Goal: Navigation & Orientation: Go to known website

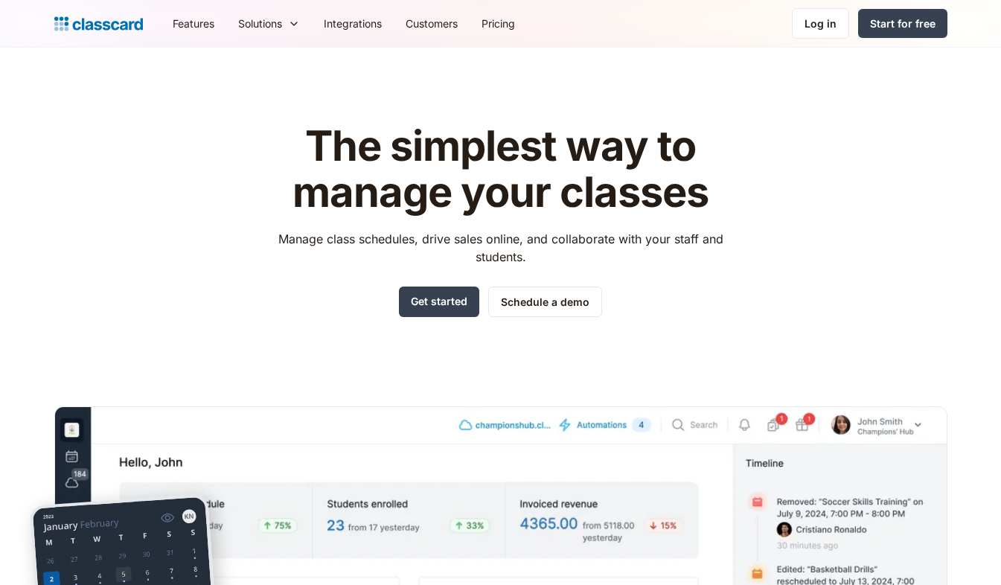
click at [821, 32] on link "Log in" at bounding box center [820, 23] width 57 height 31
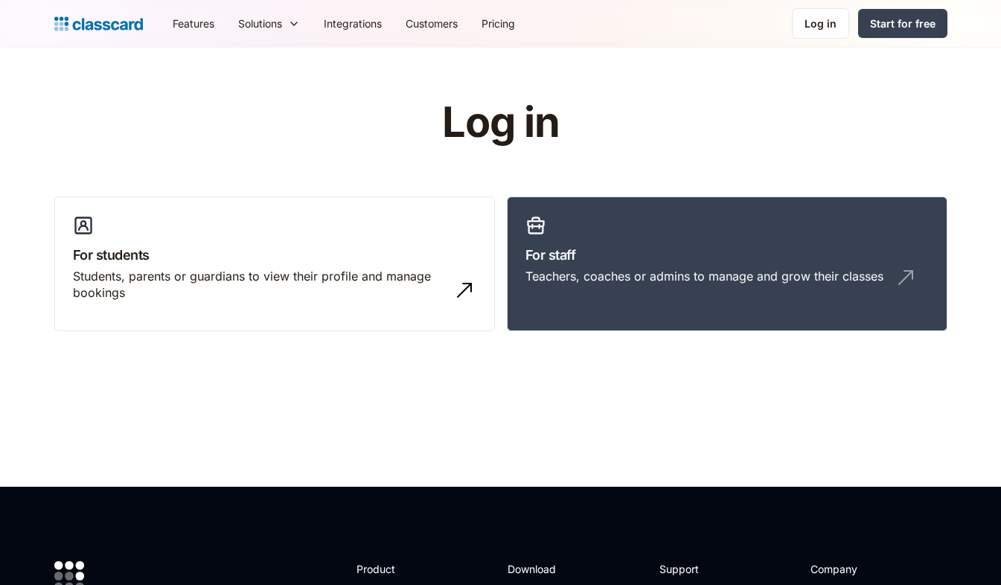
click at [607, 243] on link "For staff Teachers, coaches or admins to manage and grow their classes" at bounding box center [727, 264] width 441 height 135
